Goal: Information Seeking & Learning: Learn about a topic

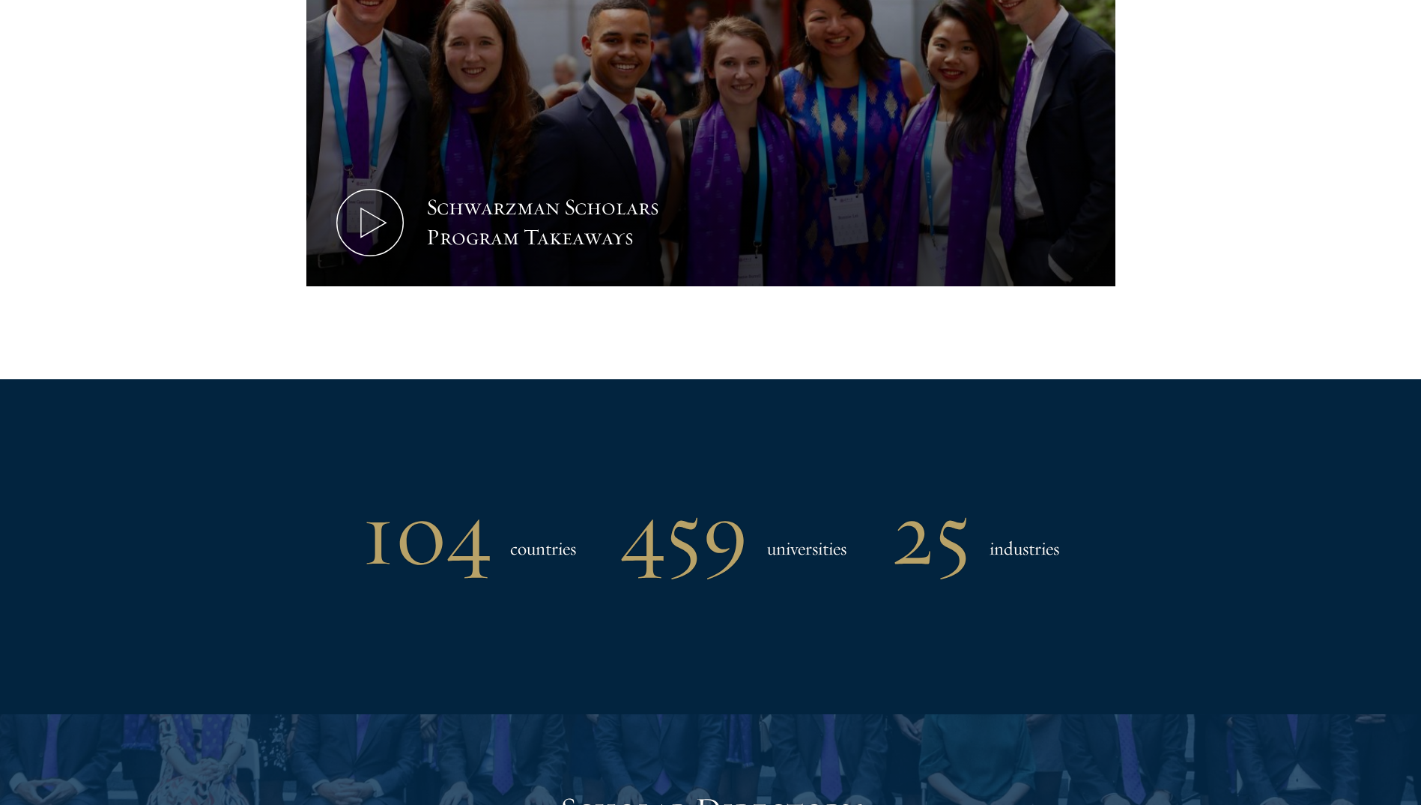
scroll to position [900, 0]
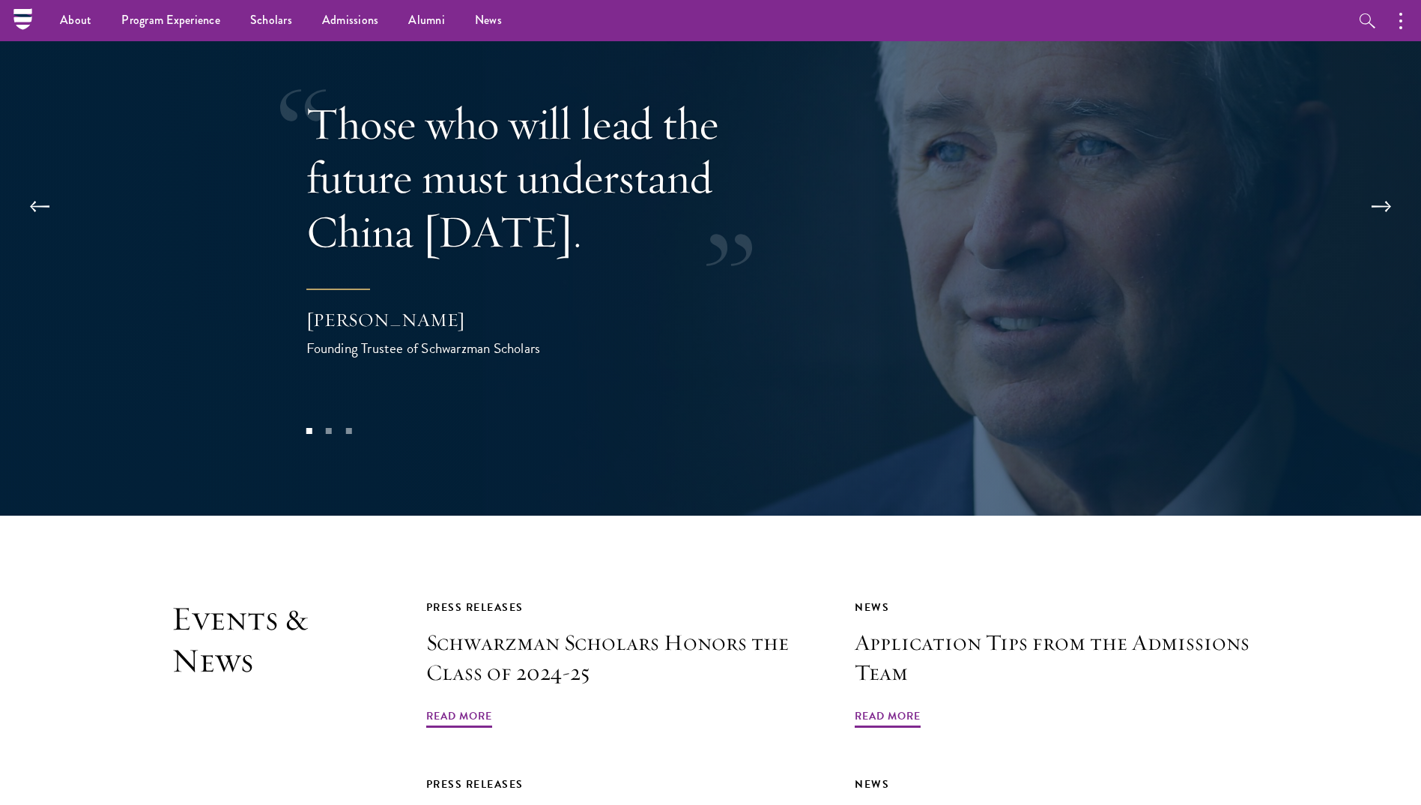
scroll to position [3226, 0]
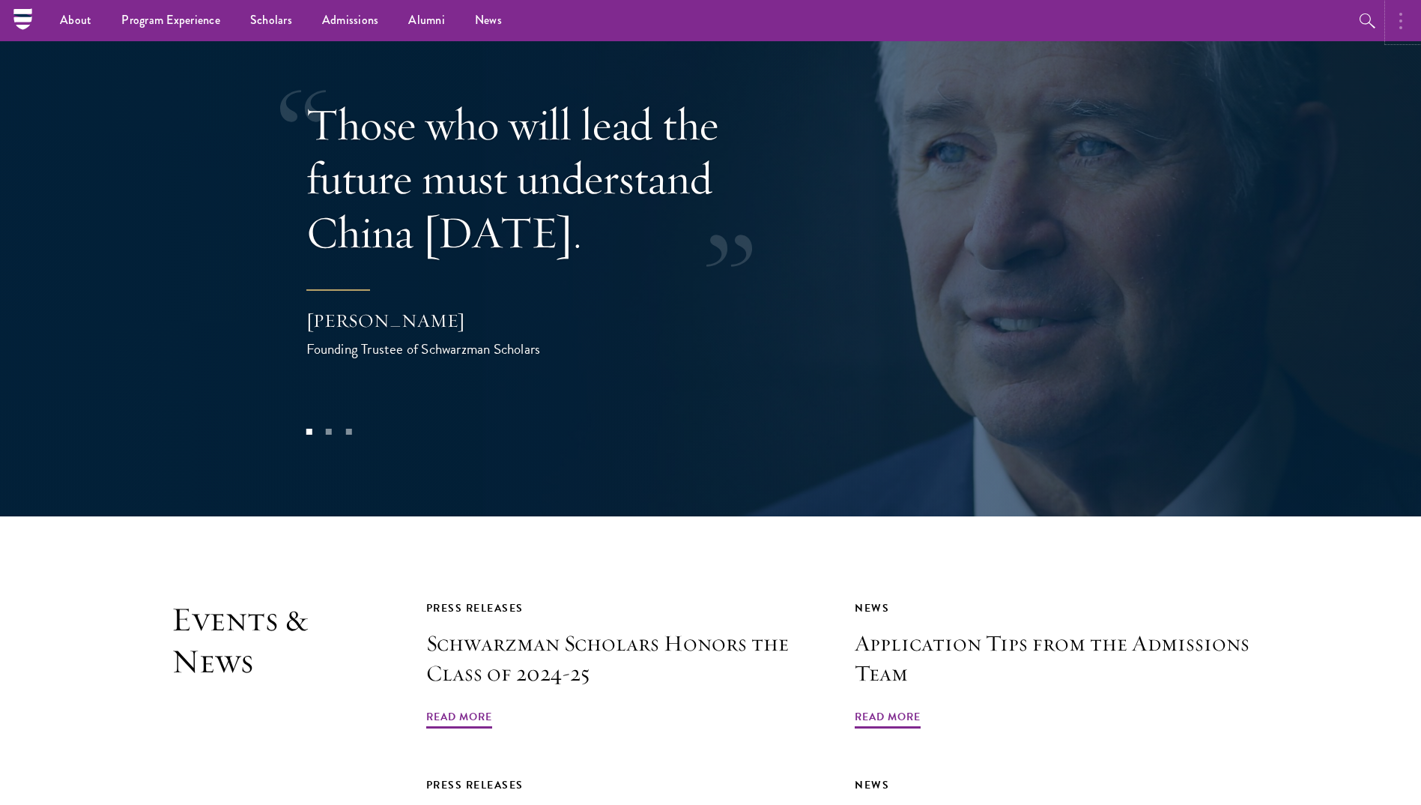
click at [1402, 30] on button "button" at bounding box center [1404, 20] width 33 height 41
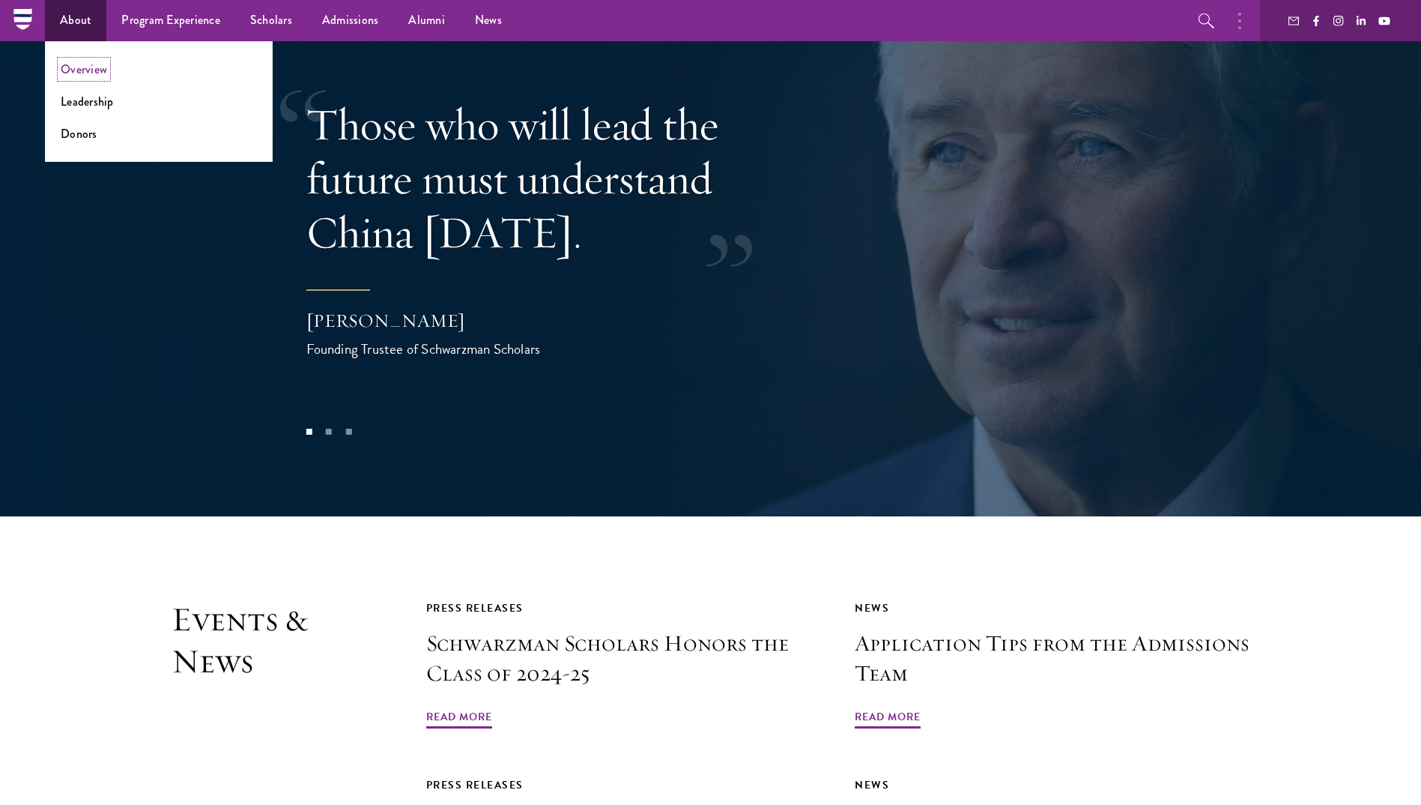
click at [74, 69] on link "Overview" at bounding box center [84, 69] width 46 height 17
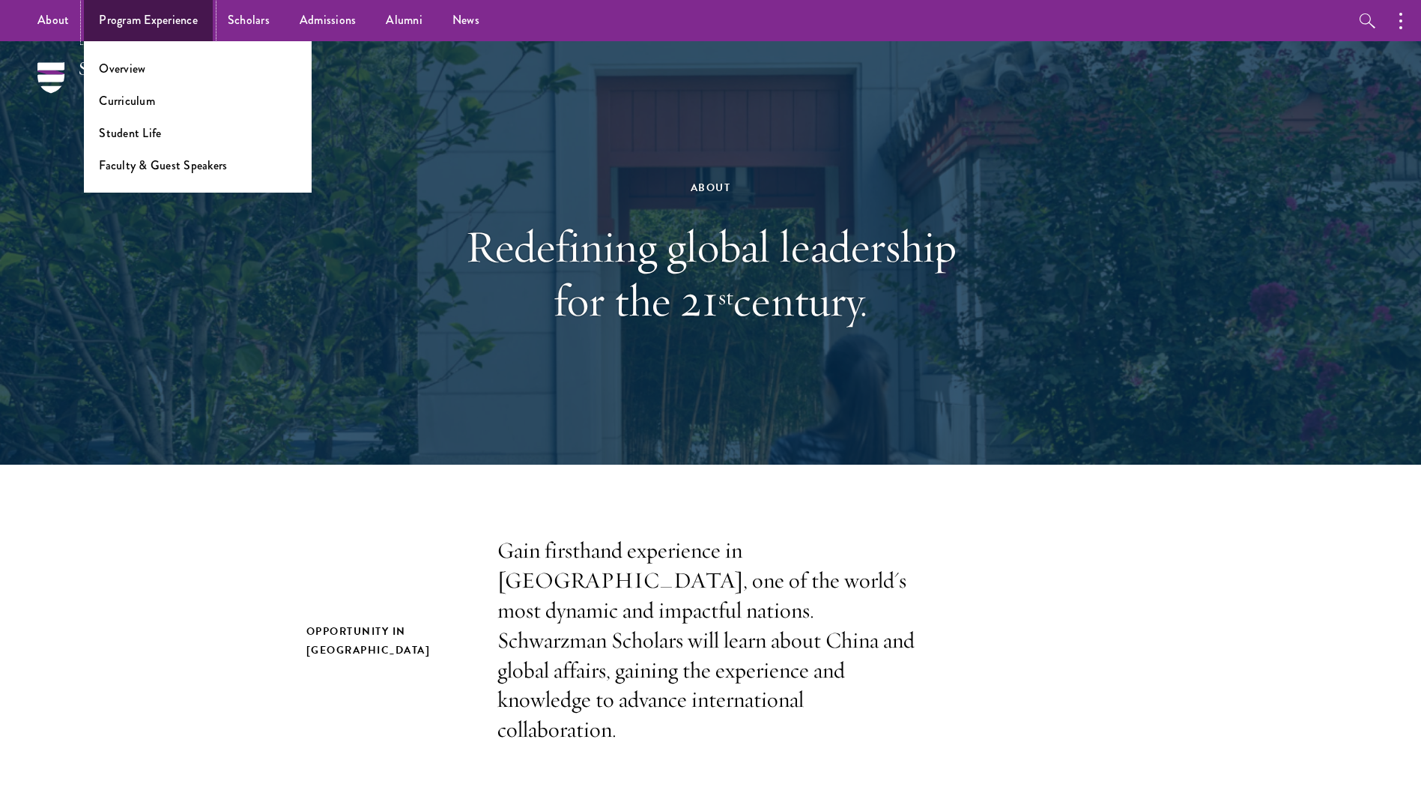
click at [133, 22] on link "Program Experience" at bounding box center [148, 20] width 129 height 41
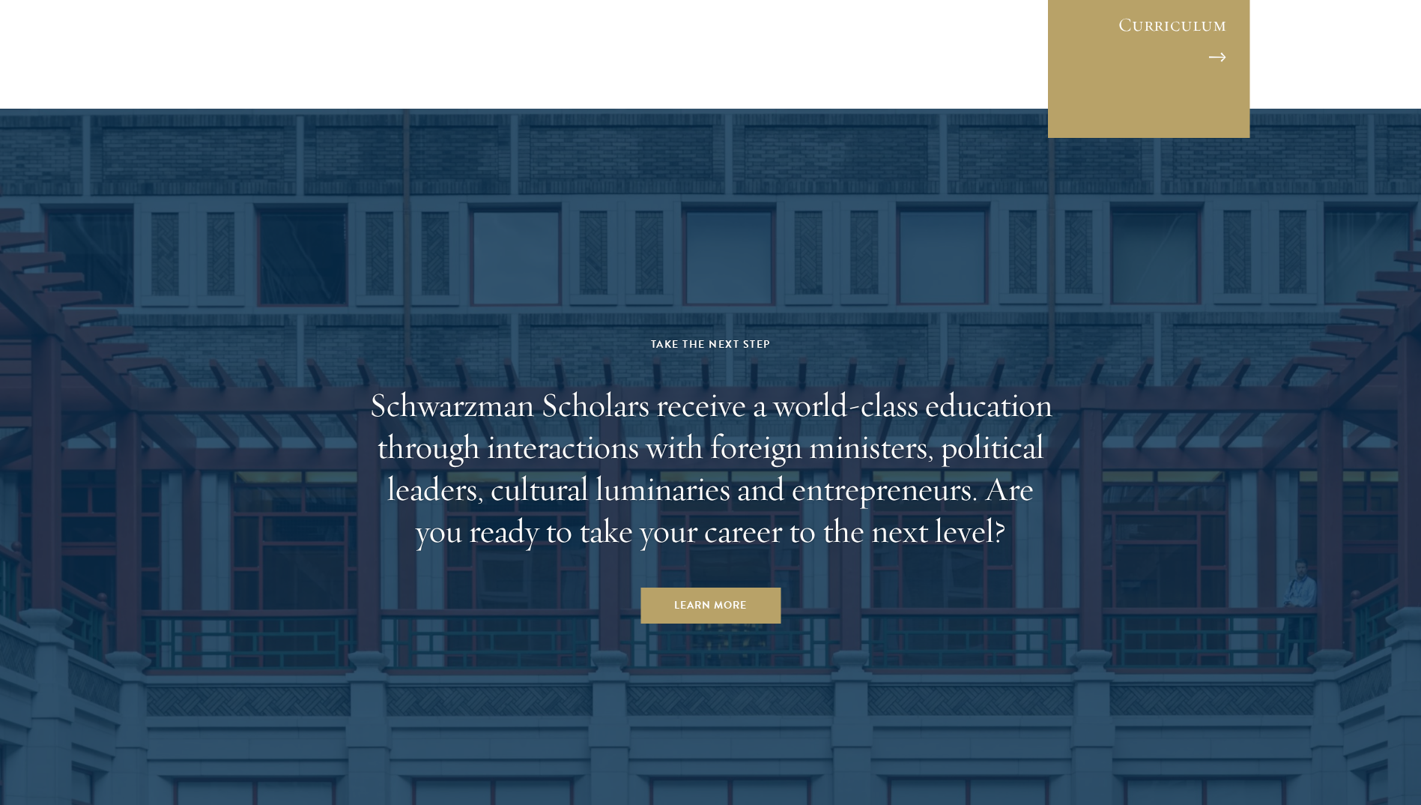
scroll to position [7670, 0]
